Goal: Check status: Check status

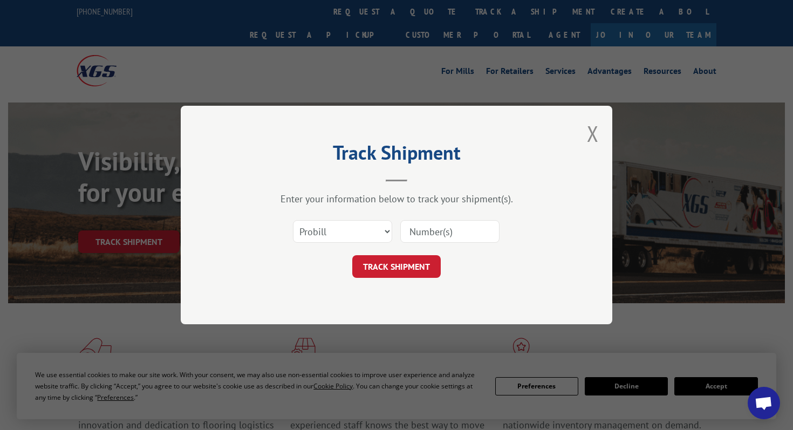
click at [435, 229] on input at bounding box center [449, 231] width 99 height 23
paste input "17688792"
type input "17688792"
click button "TRACK SHIPMENT" at bounding box center [396, 266] width 88 height 23
click at [360, 235] on select "Select category... Probill BOL PO" at bounding box center [342, 231] width 99 height 23
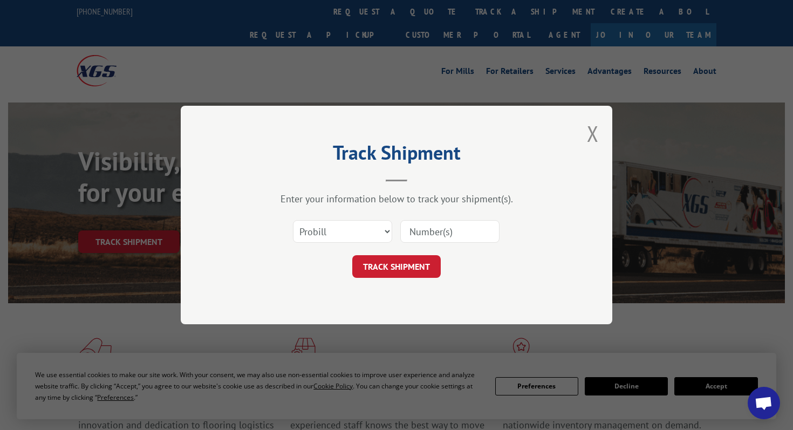
select select "bol"
click at [293, 220] on select "Select category... Probill BOL PO" at bounding box center [342, 231] width 99 height 23
click at [425, 227] on input at bounding box center [449, 231] width 99 height 23
paste input "6874897"
type input "6874897"
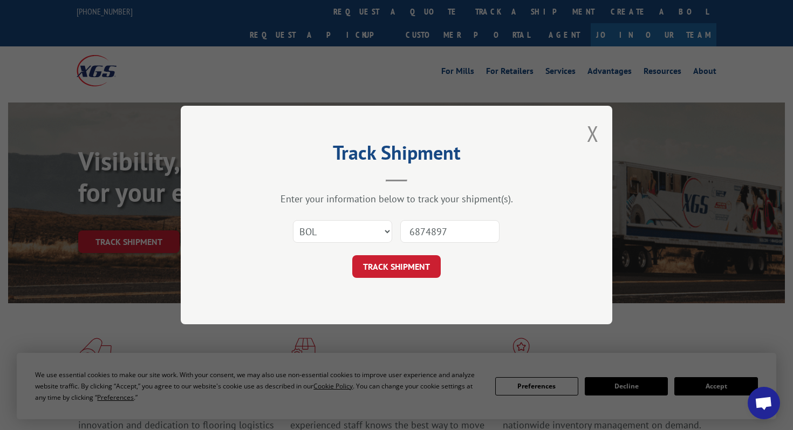
click button "TRACK SHIPMENT" at bounding box center [396, 266] width 88 height 23
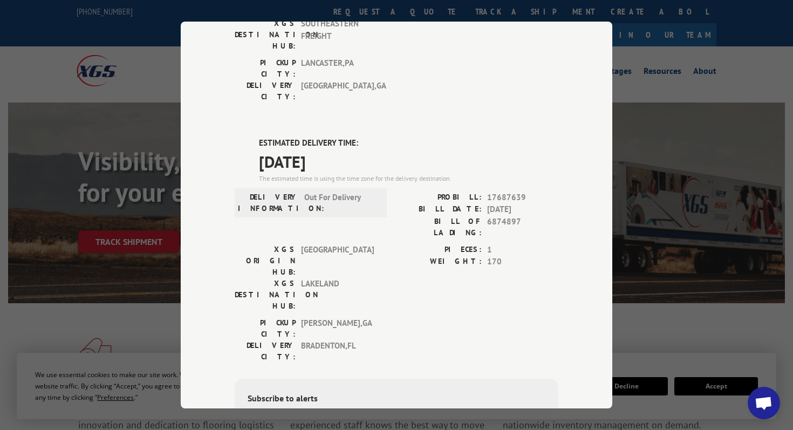
scroll to position [191, 0]
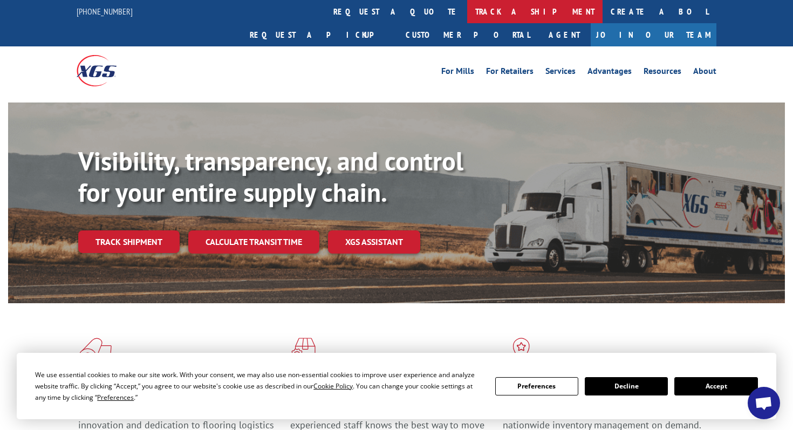
click at [467, 13] on link "track a shipment" at bounding box center [534, 11] width 135 height 23
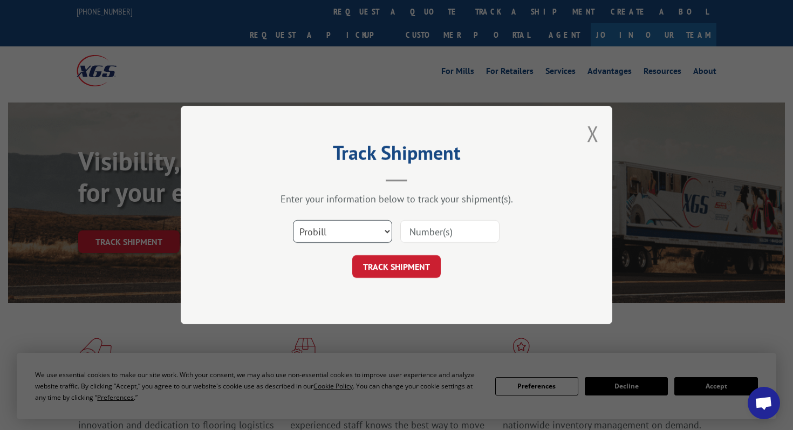
click at [344, 226] on select "Select category... Probill BOL PO" at bounding box center [342, 231] width 99 height 23
select select "bol"
click at [293, 220] on select "Select category... Probill BOL PO" at bounding box center [342, 231] width 99 height 23
click at [430, 237] on input at bounding box center [449, 231] width 99 height 23
paste input "372874"
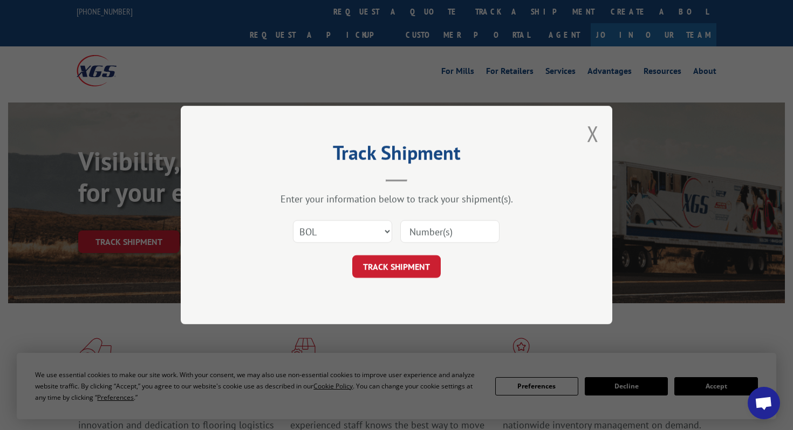
type input "372874"
click button "TRACK SHIPMENT" at bounding box center [396, 266] width 88 height 23
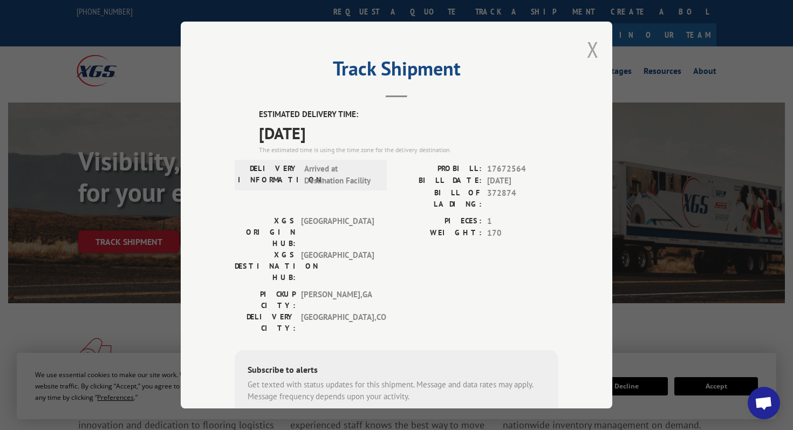
click at [591, 49] on button "Close modal" at bounding box center [593, 49] width 12 height 29
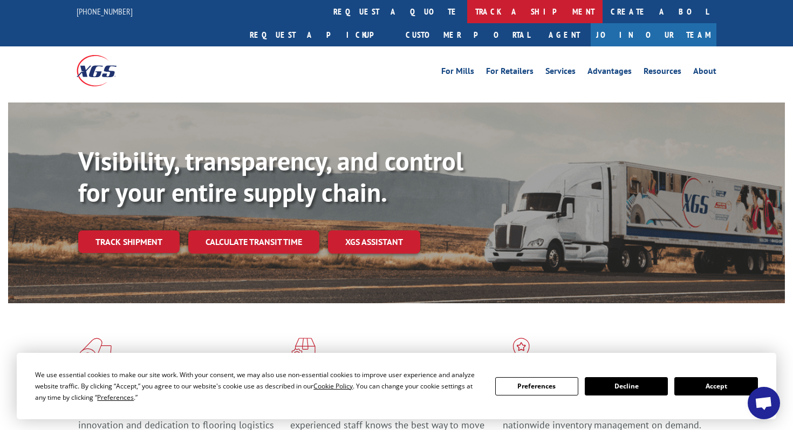
click at [467, 13] on link "track a shipment" at bounding box center [534, 11] width 135 height 23
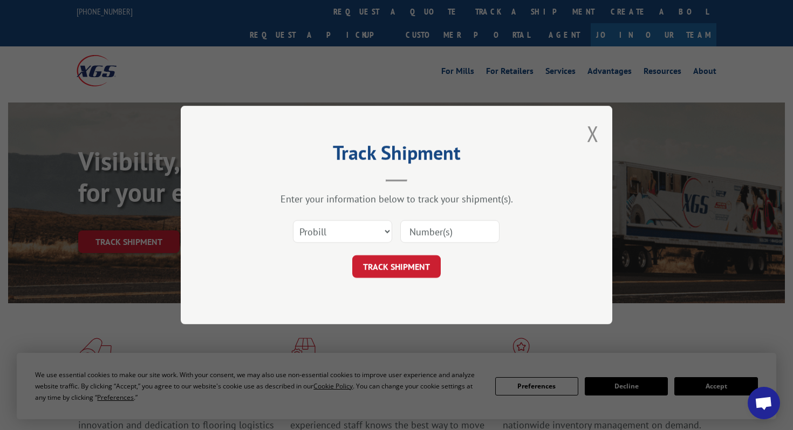
click at [424, 225] on input at bounding box center [449, 231] width 99 height 23
paste input "16288859"
type input "16288859"
click button "TRACK SHIPMENT" at bounding box center [396, 266] width 88 height 23
